Goal: Find specific page/section: Find specific page/section

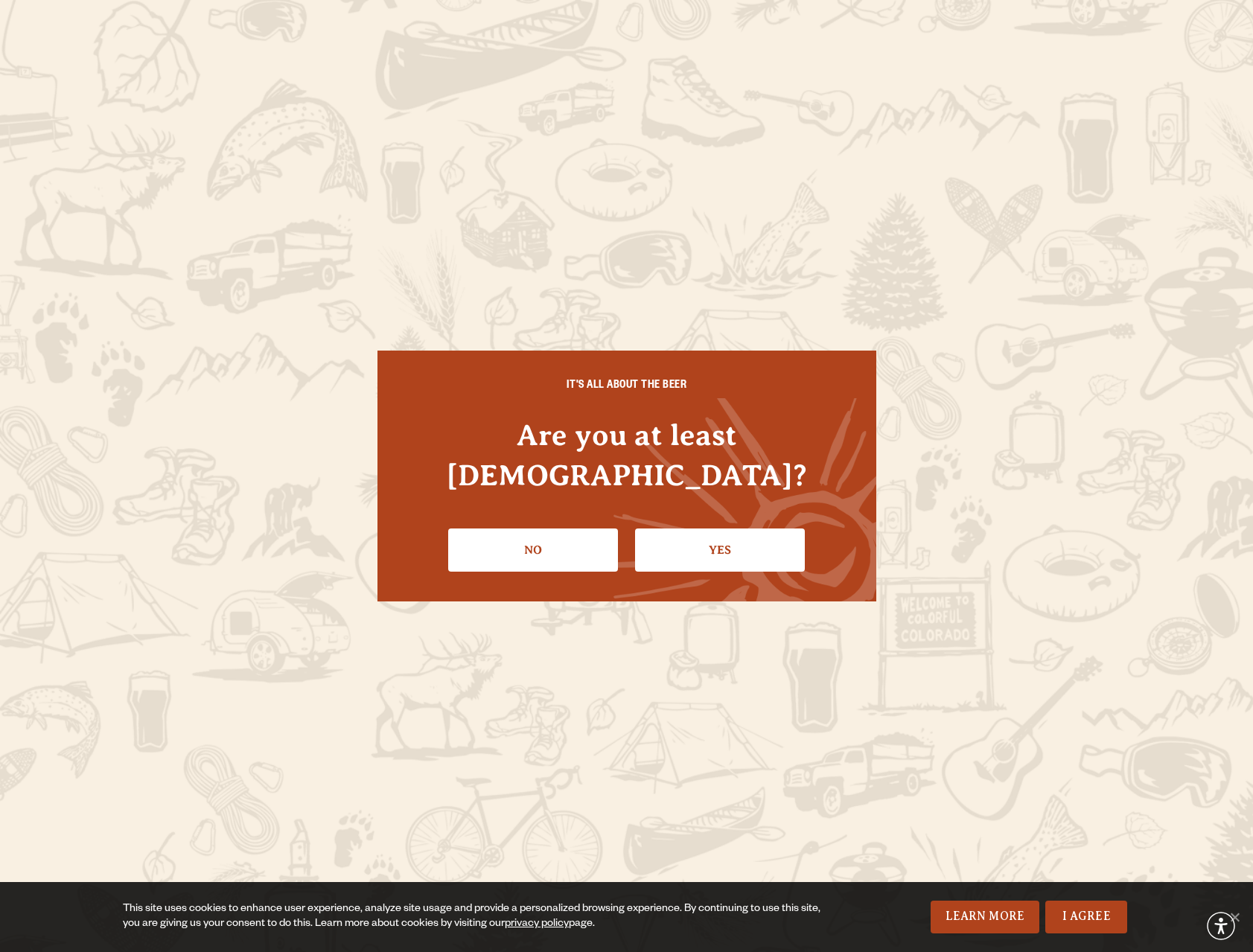
drag, startPoint x: 718, startPoint y: 513, endPoint x: 690, endPoint y: 493, distance: 34.4
click at [718, 529] on link "Yes" at bounding box center [720, 550] width 170 height 43
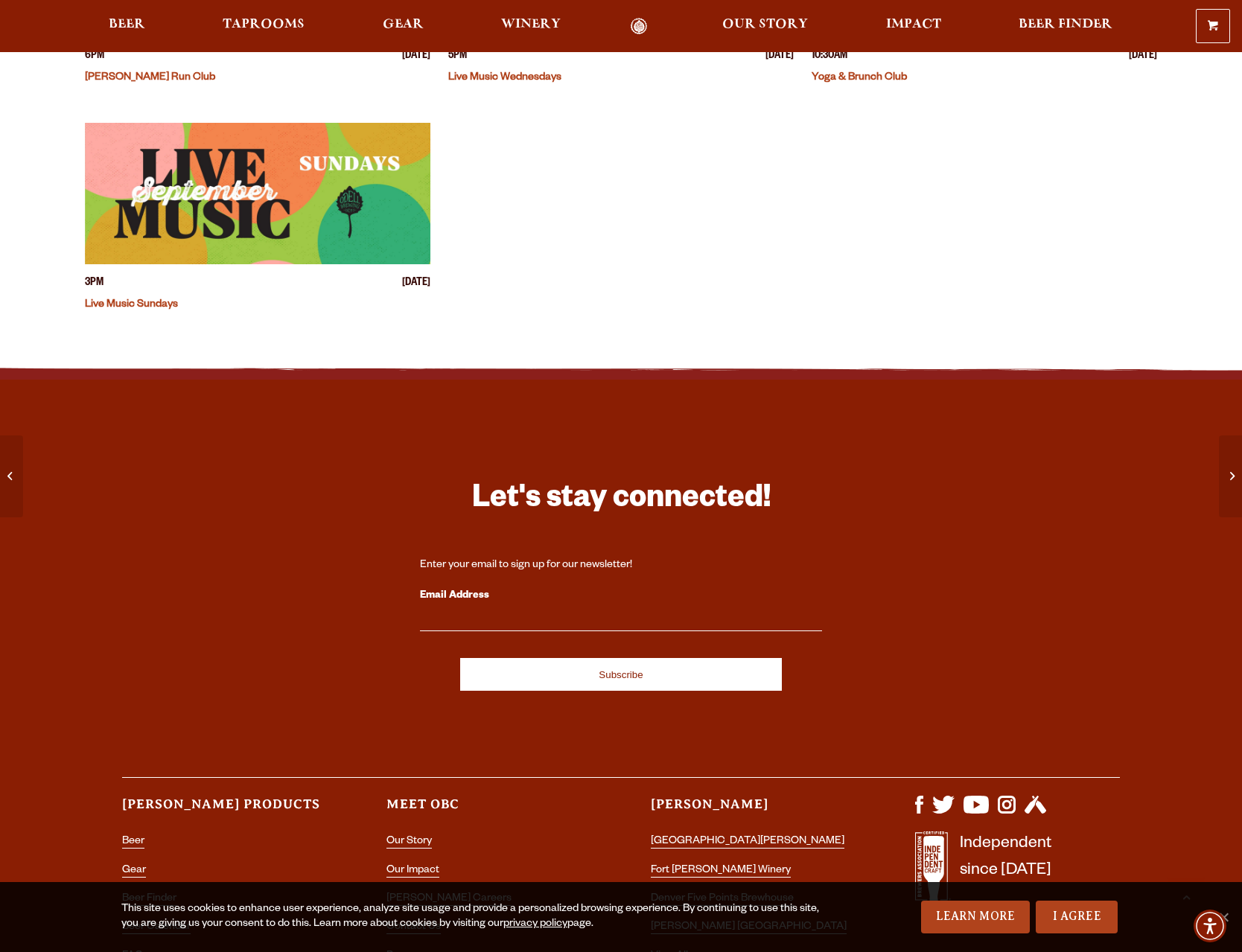
scroll to position [768, 0]
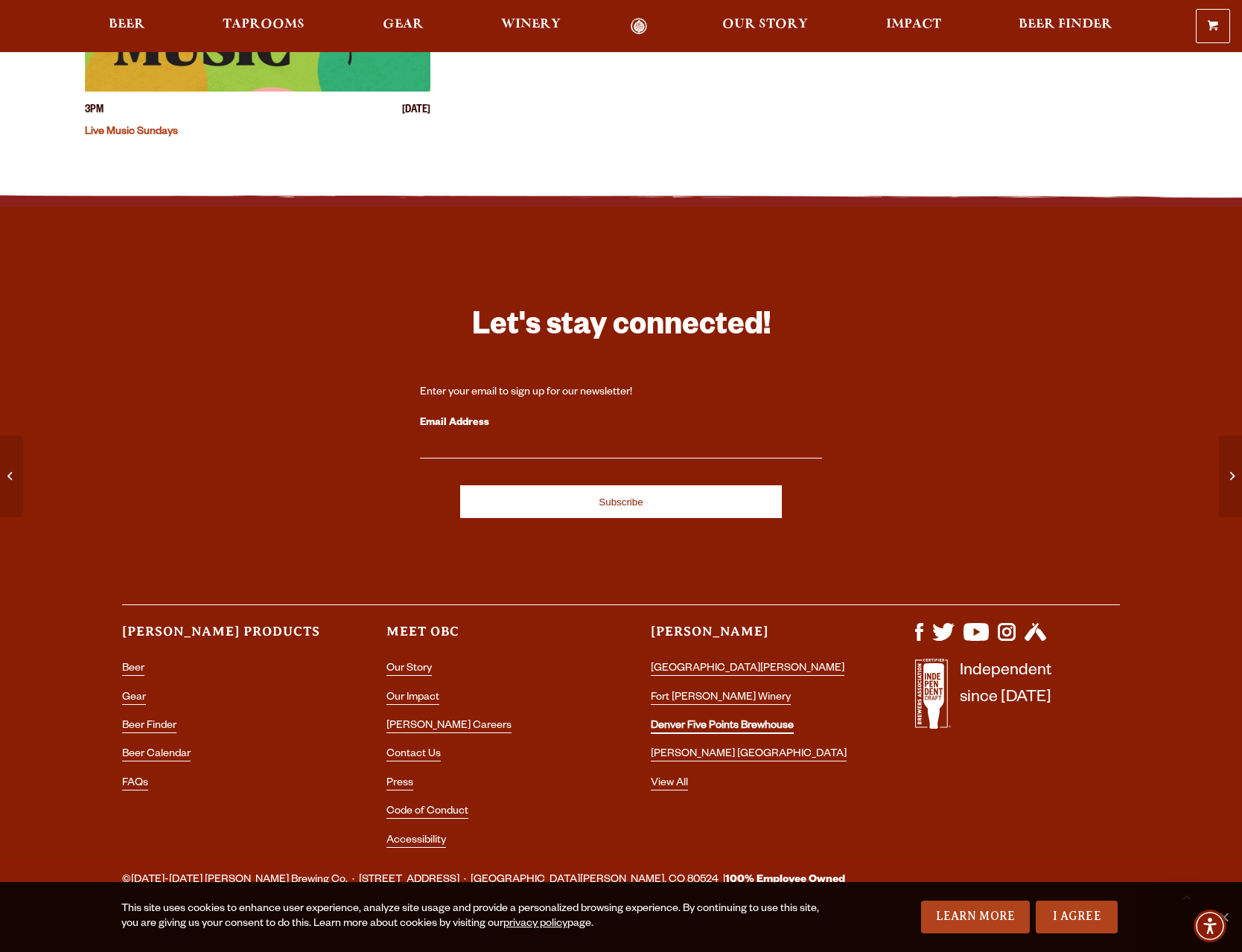
click at [742, 721] on link "Denver Five Points Brewhouse" at bounding box center [722, 727] width 143 height 13
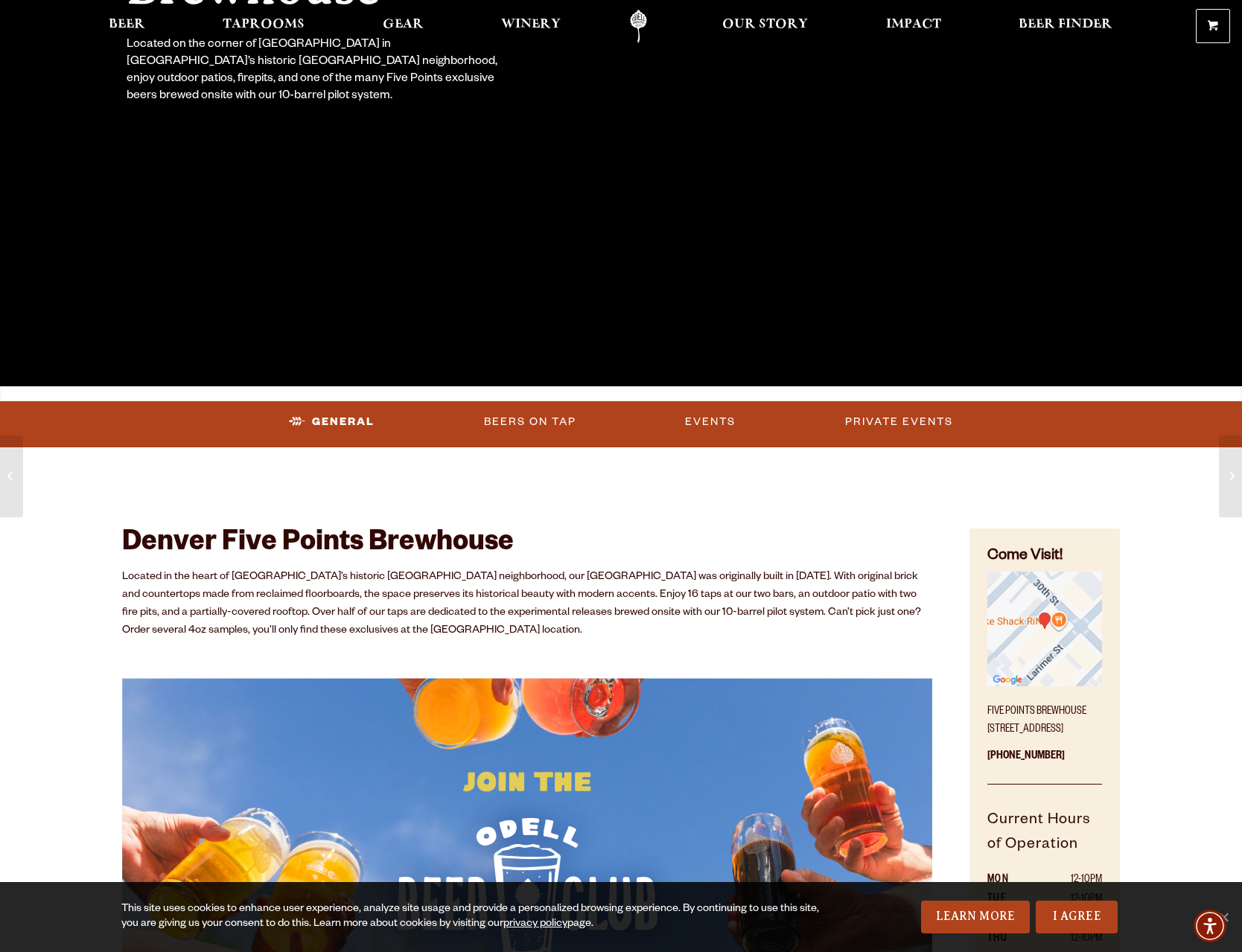
scroll to position [521, 0]
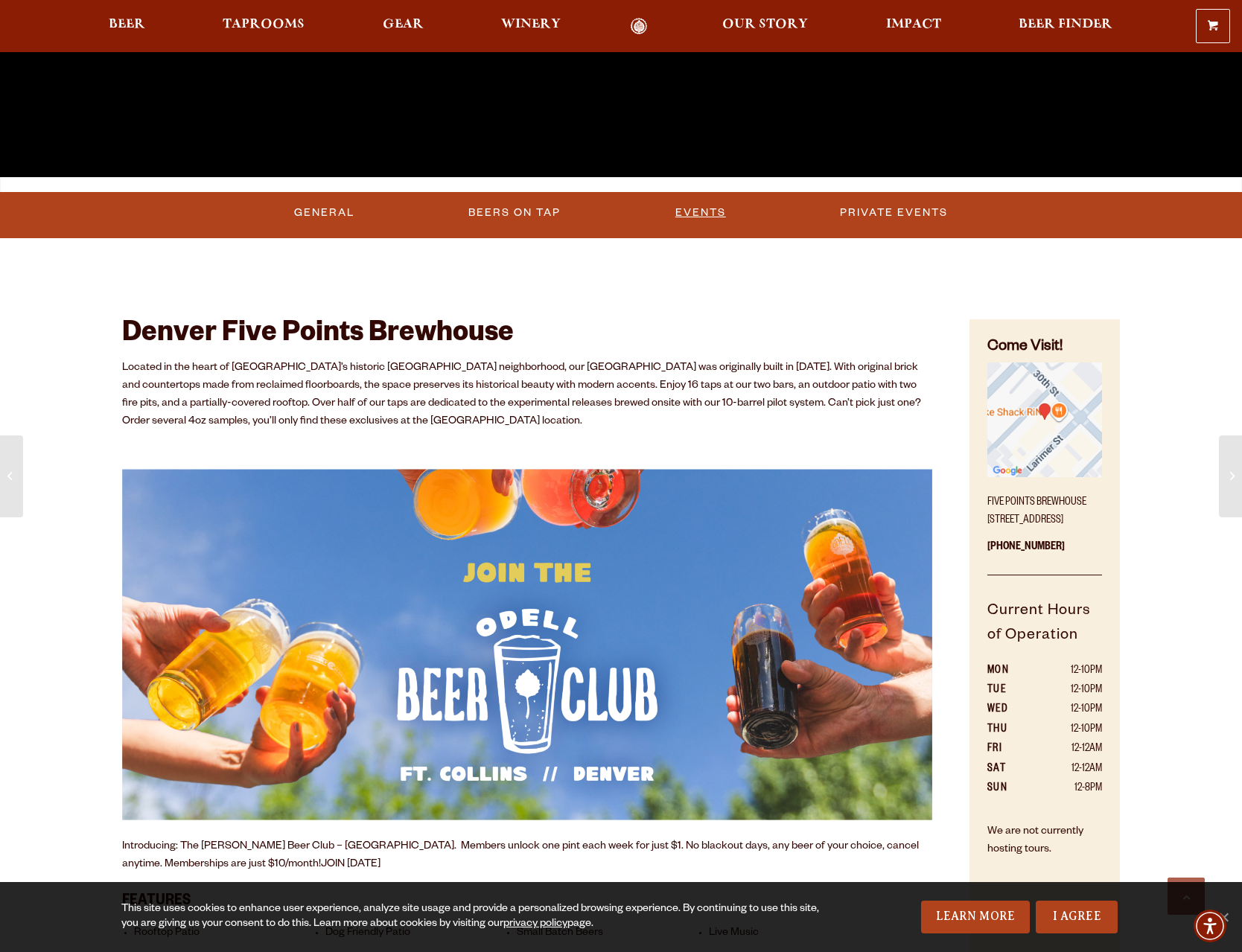
click at [709, 221] on link "Events" at bounding box center [701, 213] width 62 height 35
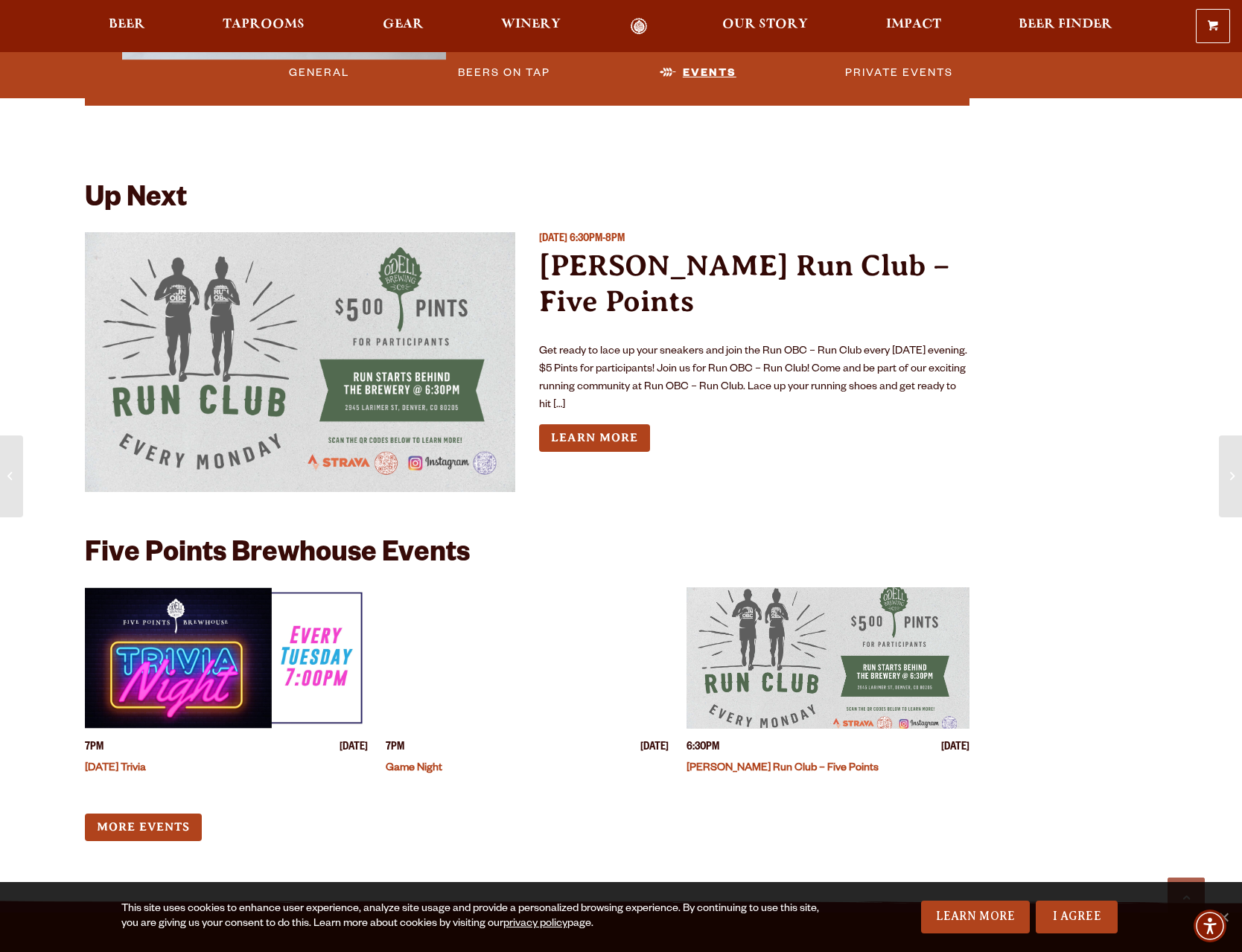
scroll to position [4346, 0]
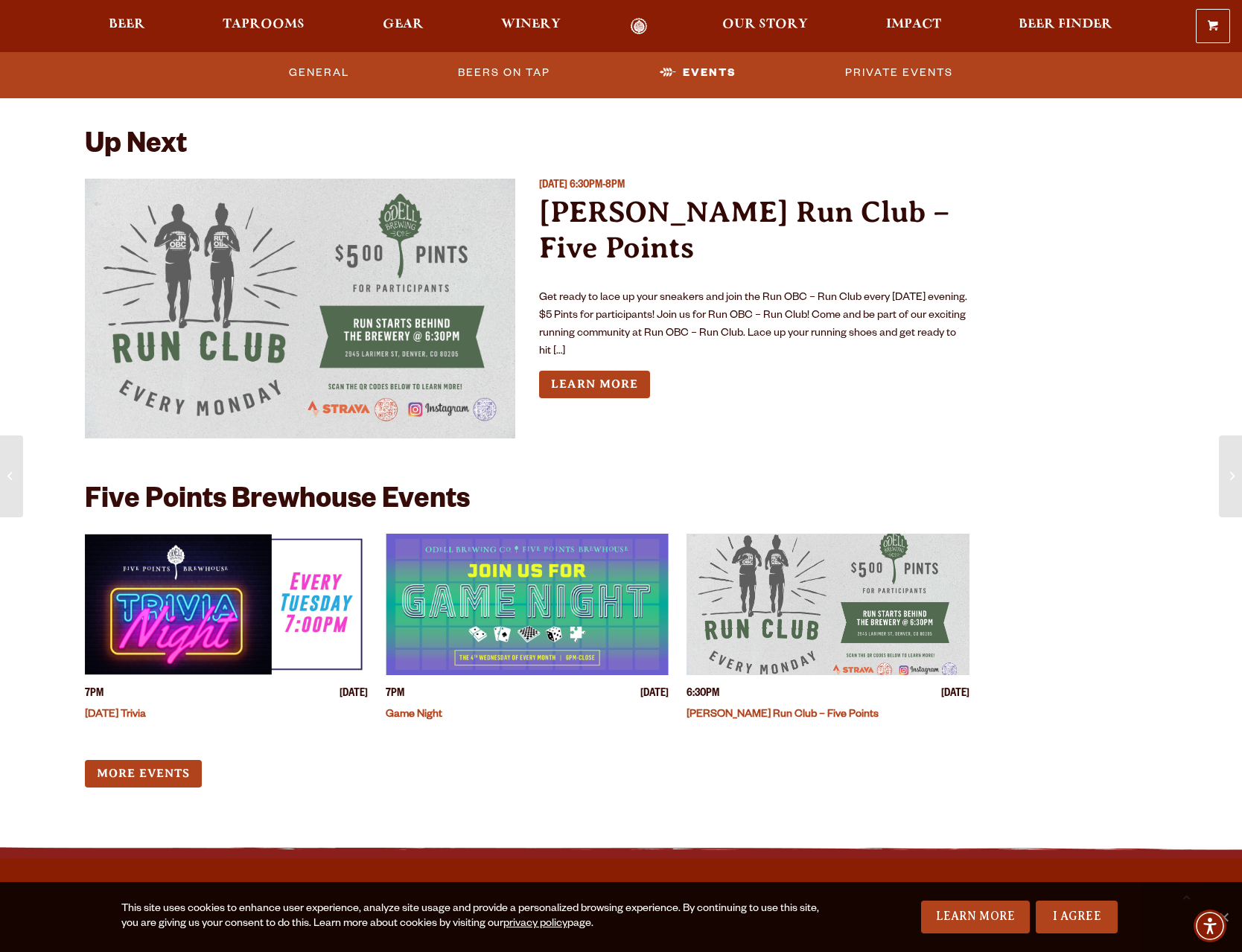
click at [437, 412] on img "View event details" at bounding box center [300, 308] width 430 height 260
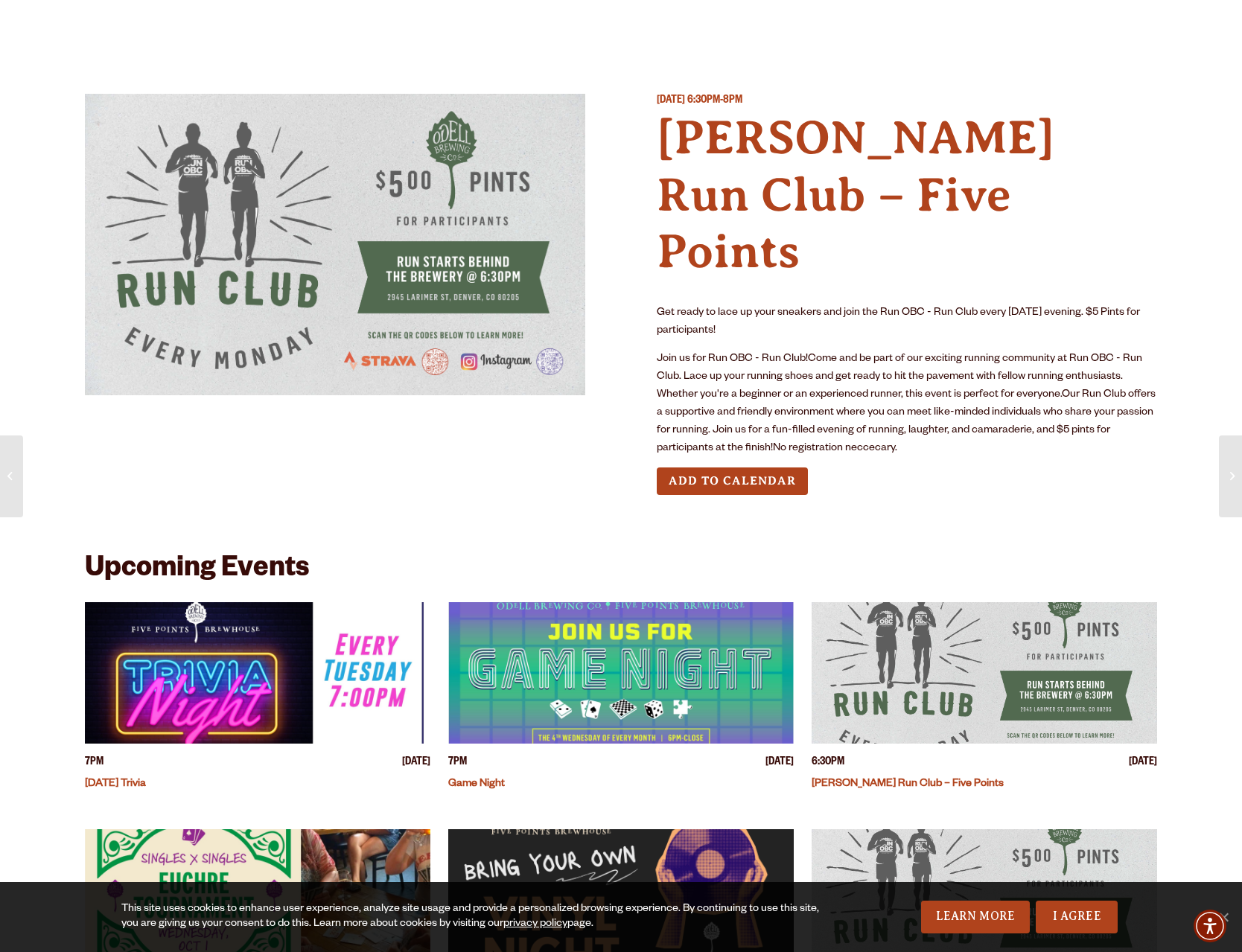
click at [432, 364] on img at bounding box center [335, 244] width 500 height 301
